Goal: Task Accomplishment & Management: Manage account settings

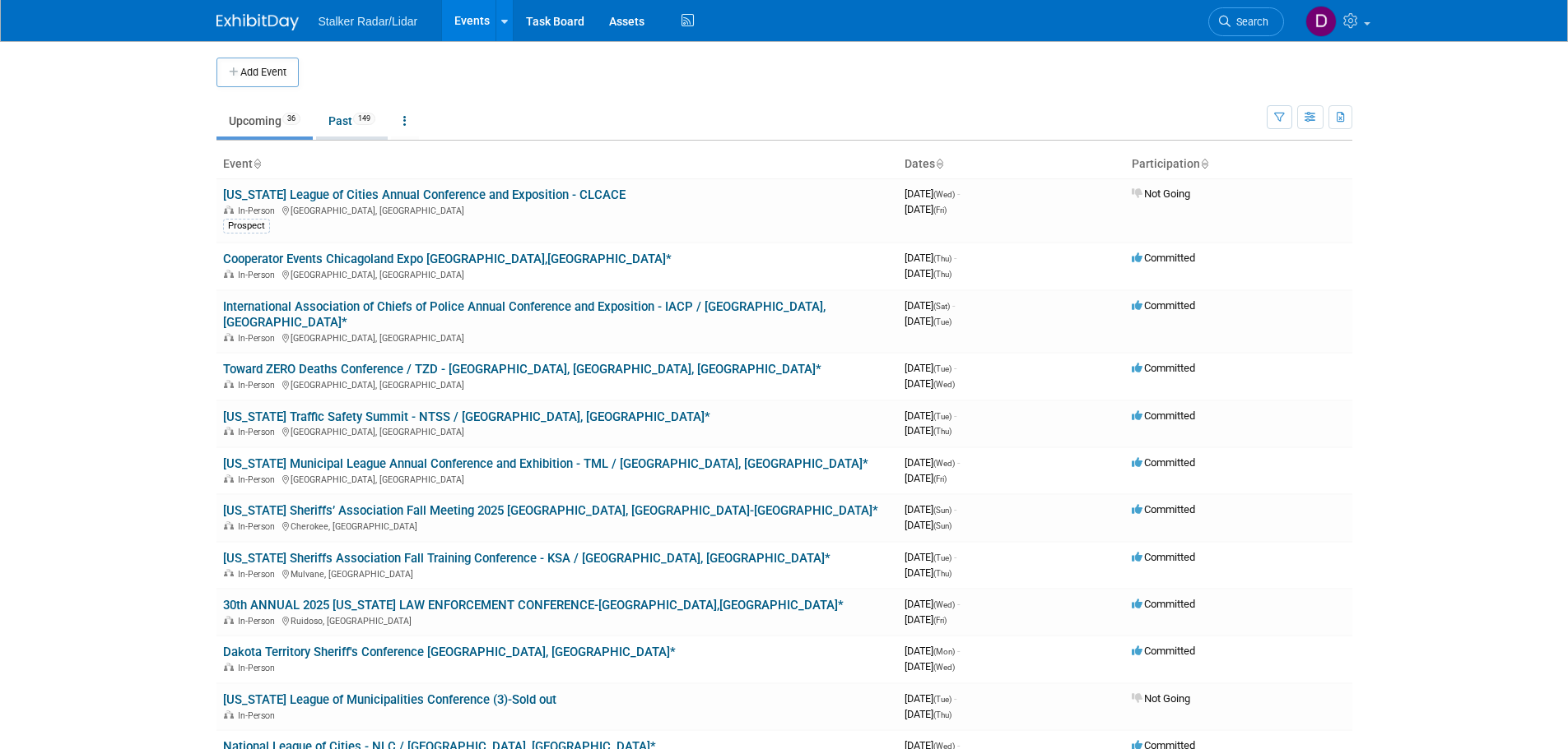
click at [337, 123] on link "Past 149" at bounding box center [352, 121] width 71 height 32
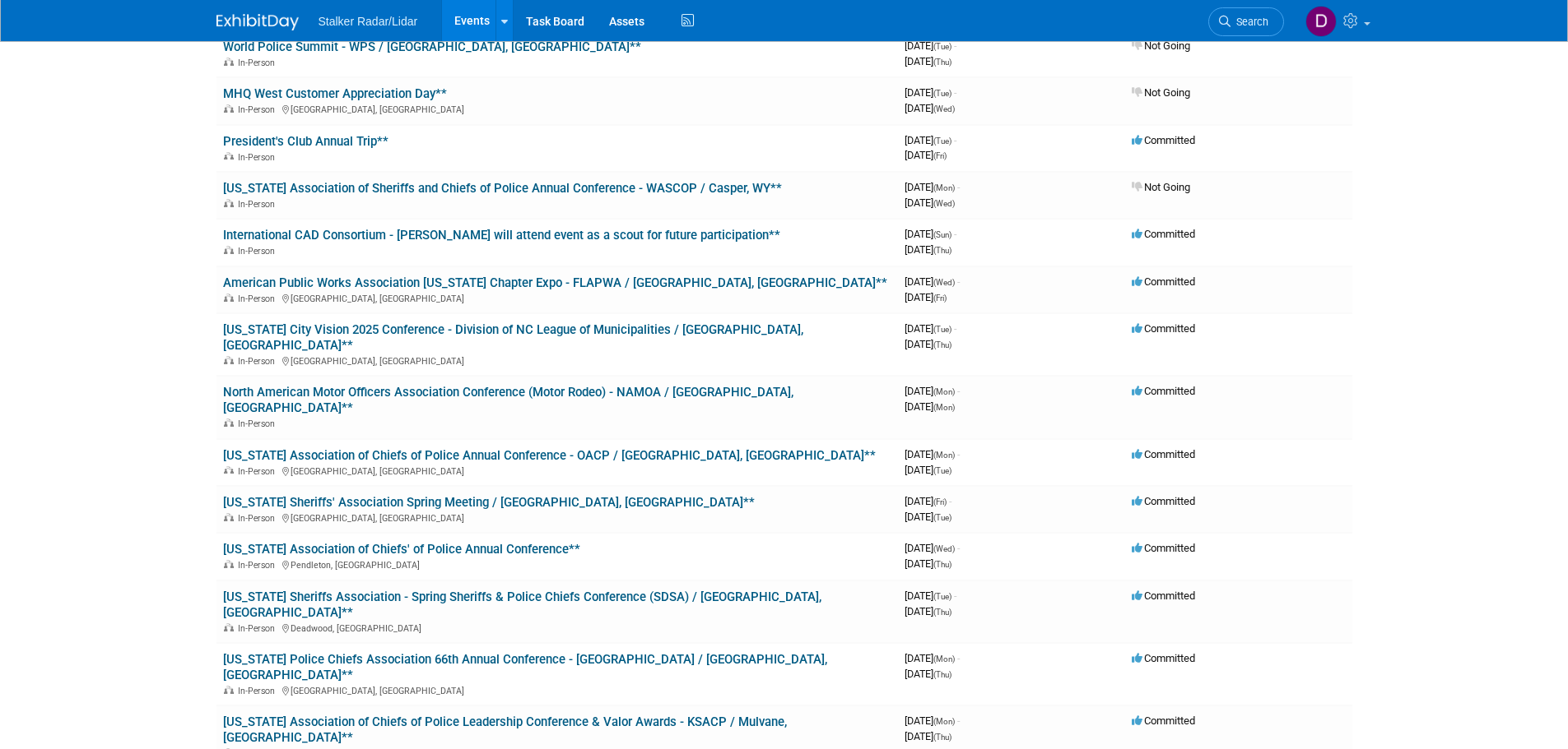
scroll to position [3619, 0]
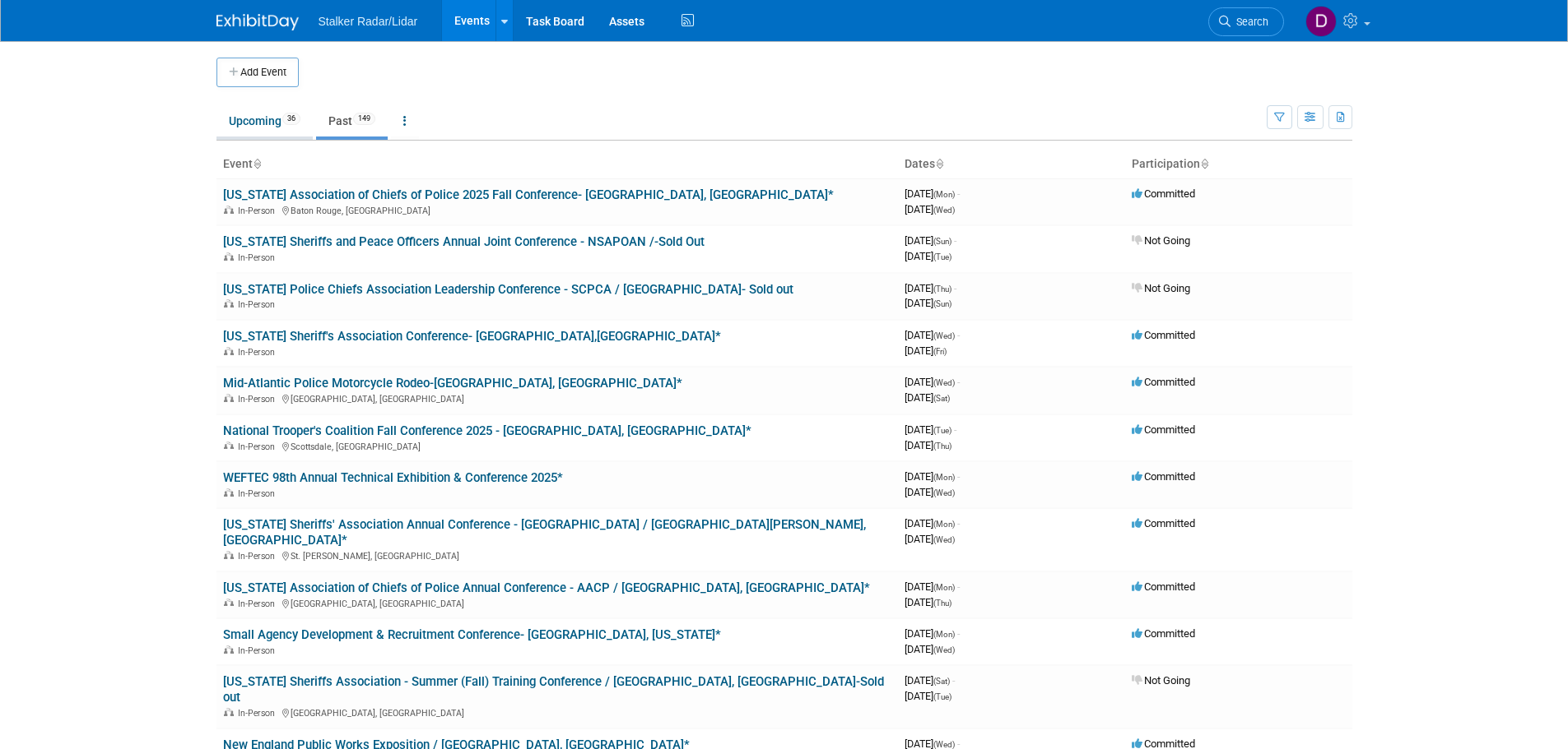
click at [258, 114] on link "Upcoming 36" at bounding box center [264, 121] width 96 height 32
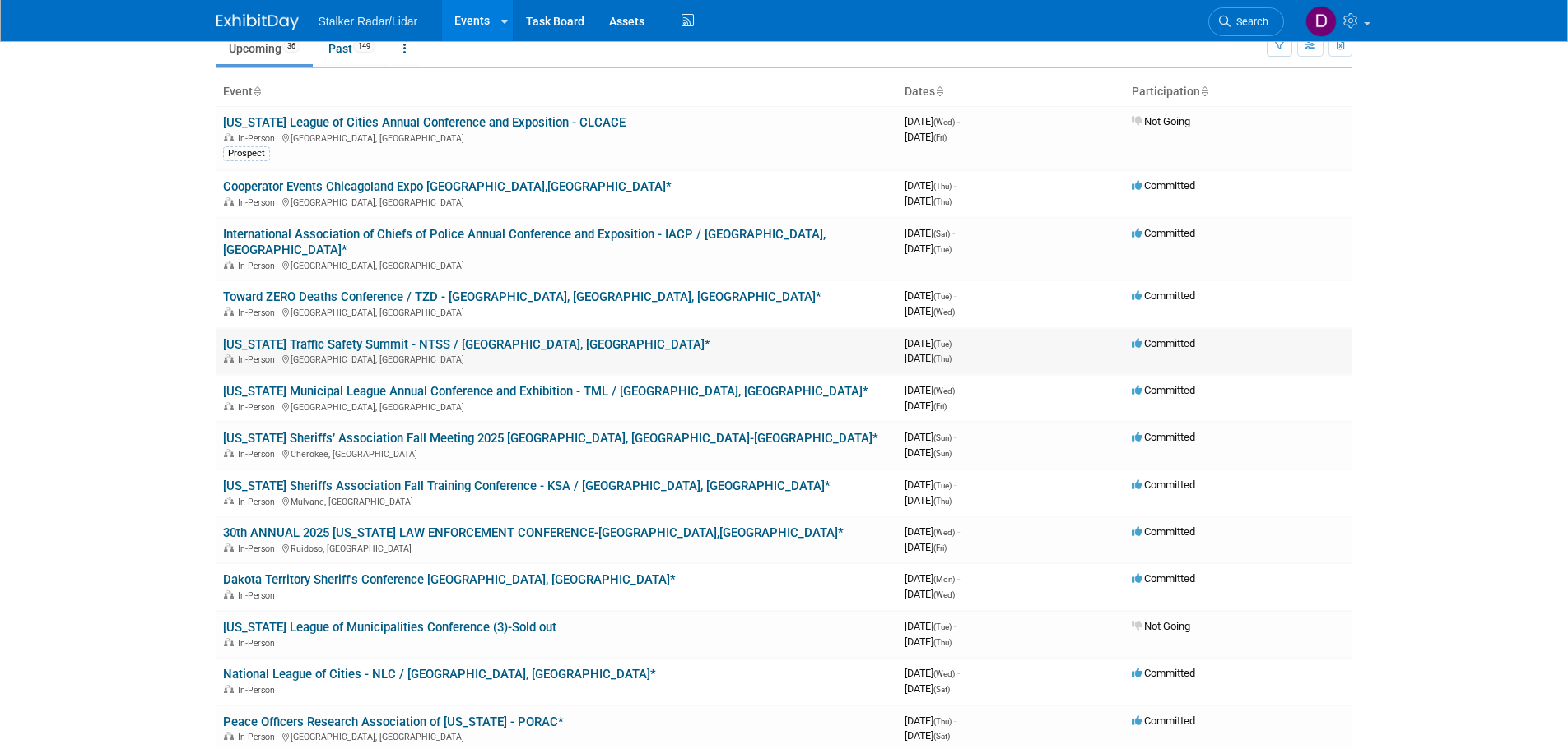
scroll to position [164, 0]
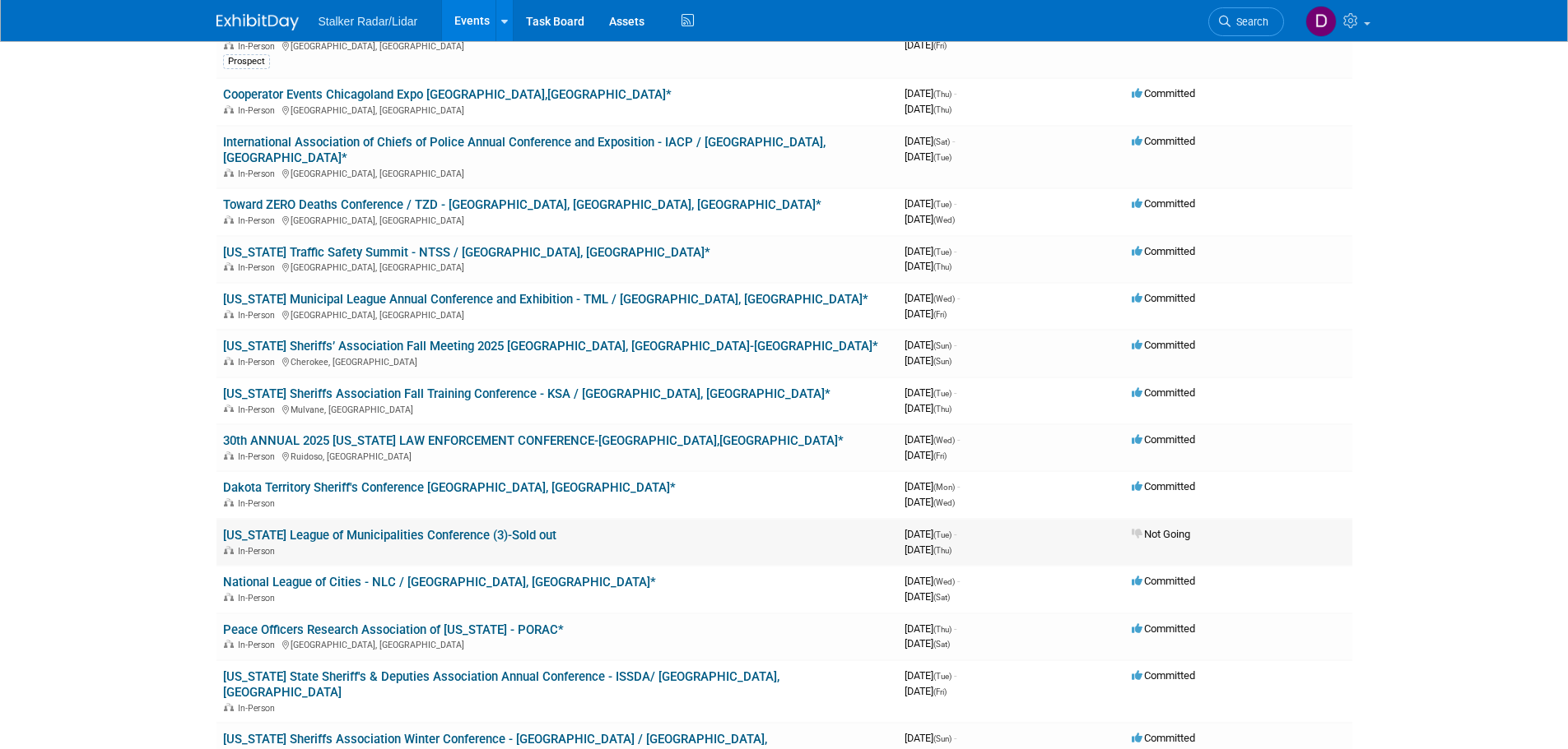
click at [382, 528] on link "New Jersey League of Municipalities Conference (3)-Sold out" at bounding box center [390, 535] width 333 height 15
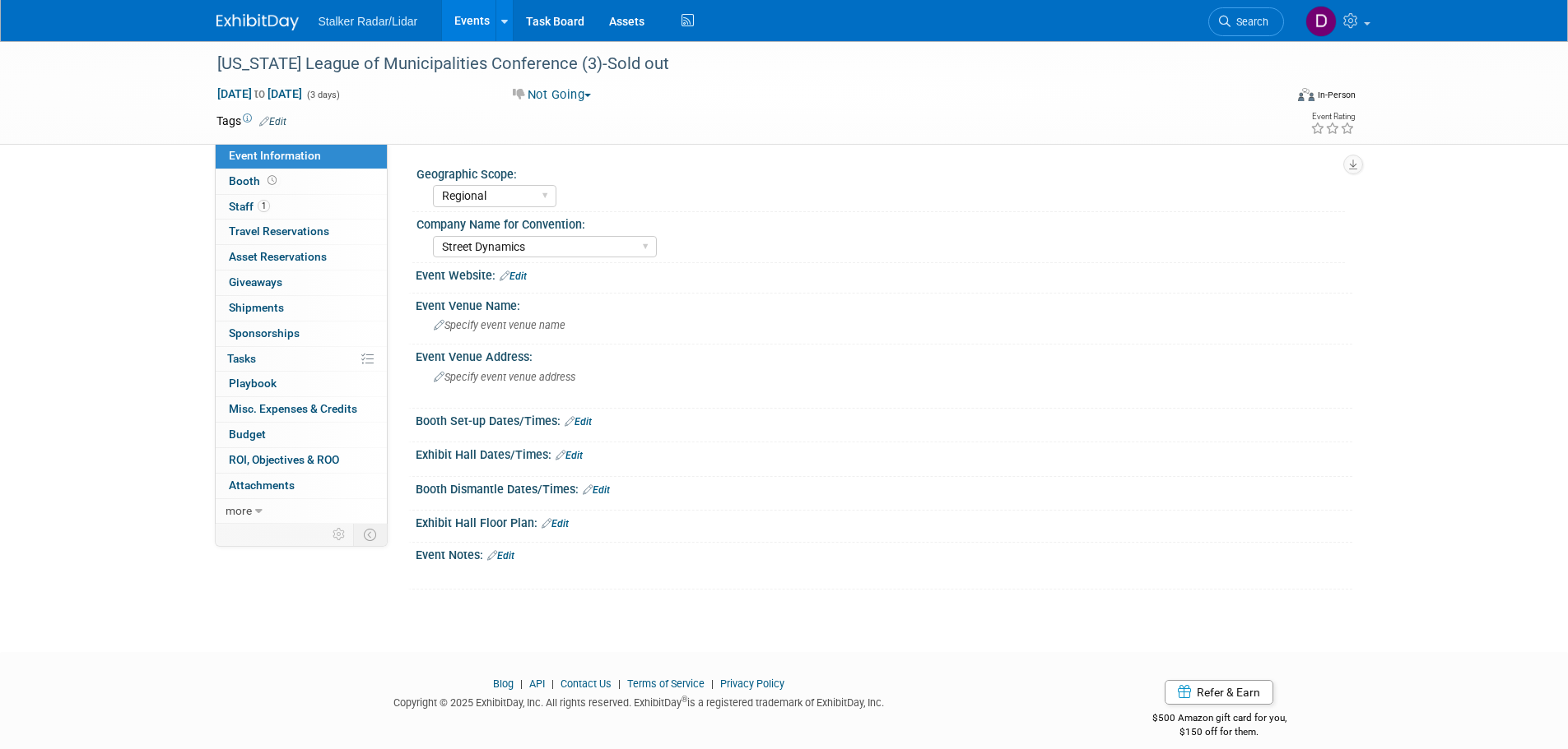
select select "Regional"
select select "Street Dynamics"
drag, startPoint x: 579, startPoint y: 60, endPoint x: 221, endPoint y: 75, distance: 358.3
click at [221, 75] on div "[US_STATE] League of Municipalities Conference (3)-Sold out" at bounding box center [734, 64] width 1048 height 30
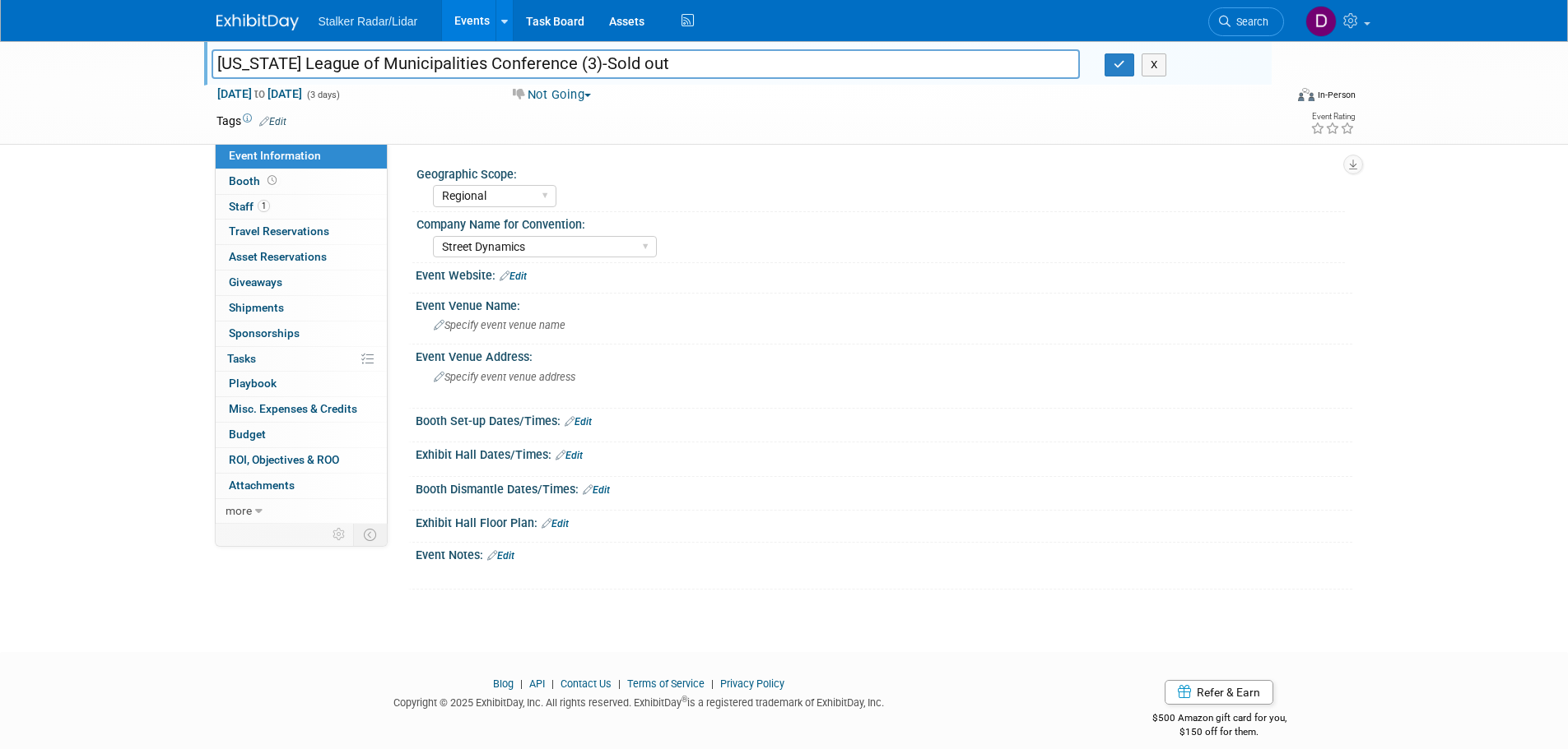
drag, startPoint x: 530, startPoint y: 62, endPoint x: 239, endPoint y: 61, distance: 291.0
click at [213, 62] on input "[US_STATE] League of Municipalities Conference (3)-Sold out" at bounding box center [645, 63] width 869 height 29
